Goal: Information Seeking & Learning: Compare options

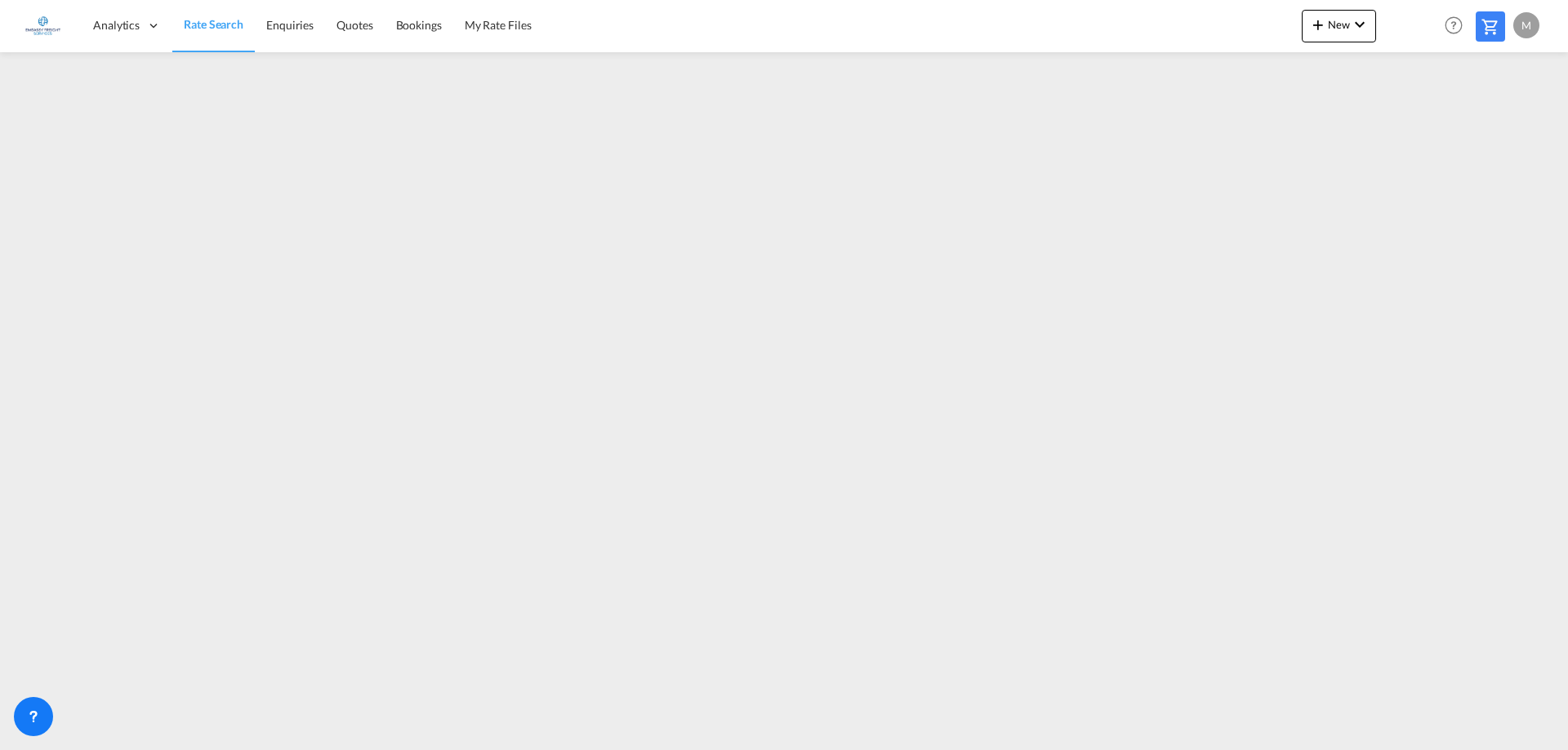
click at [196, 25] on span "Rate Search" at bounding box center [213, 24] width 60 height 14
click at [205, 27] on span "Rate Search" at bounding box center [213, 24] width 60 height 14
